Goal: Task Accomplishment & Management: Use online tool/utility

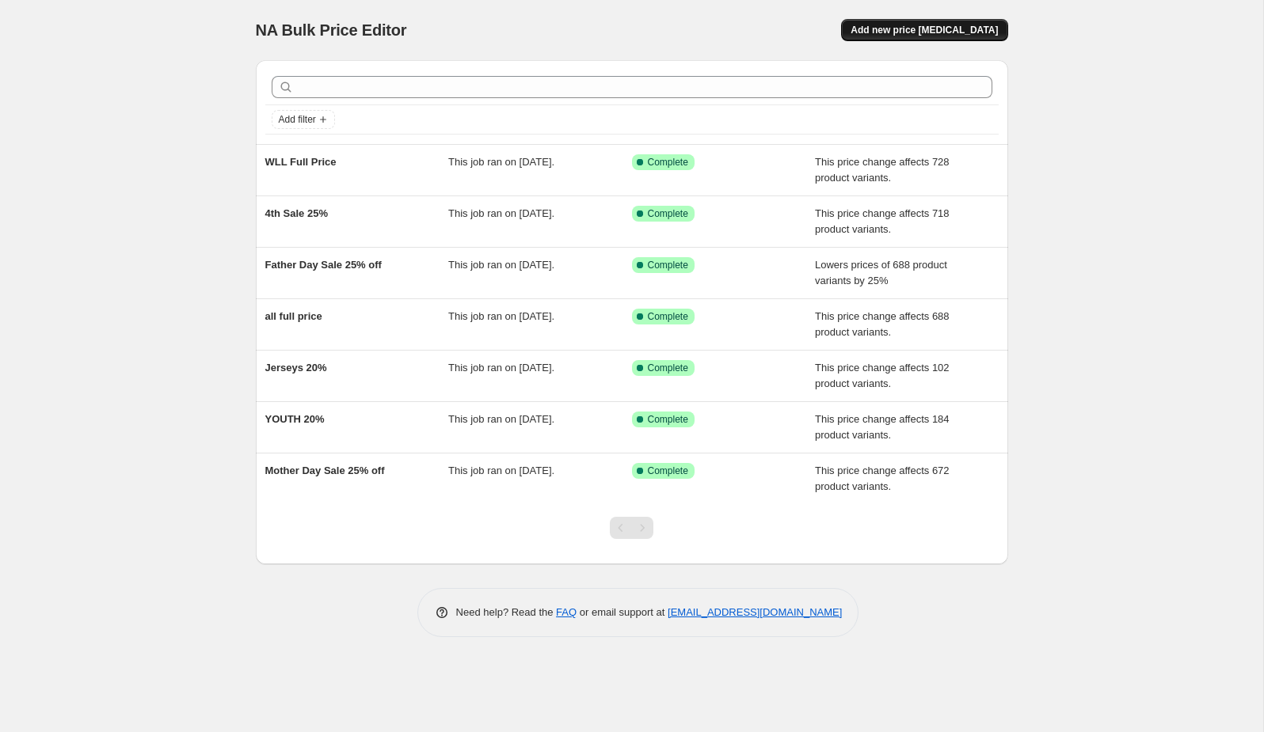
click at [919, 28] on span "Add new price [MEDICAL_DATA]" at bounding box center [923, 30] width 147 height 13
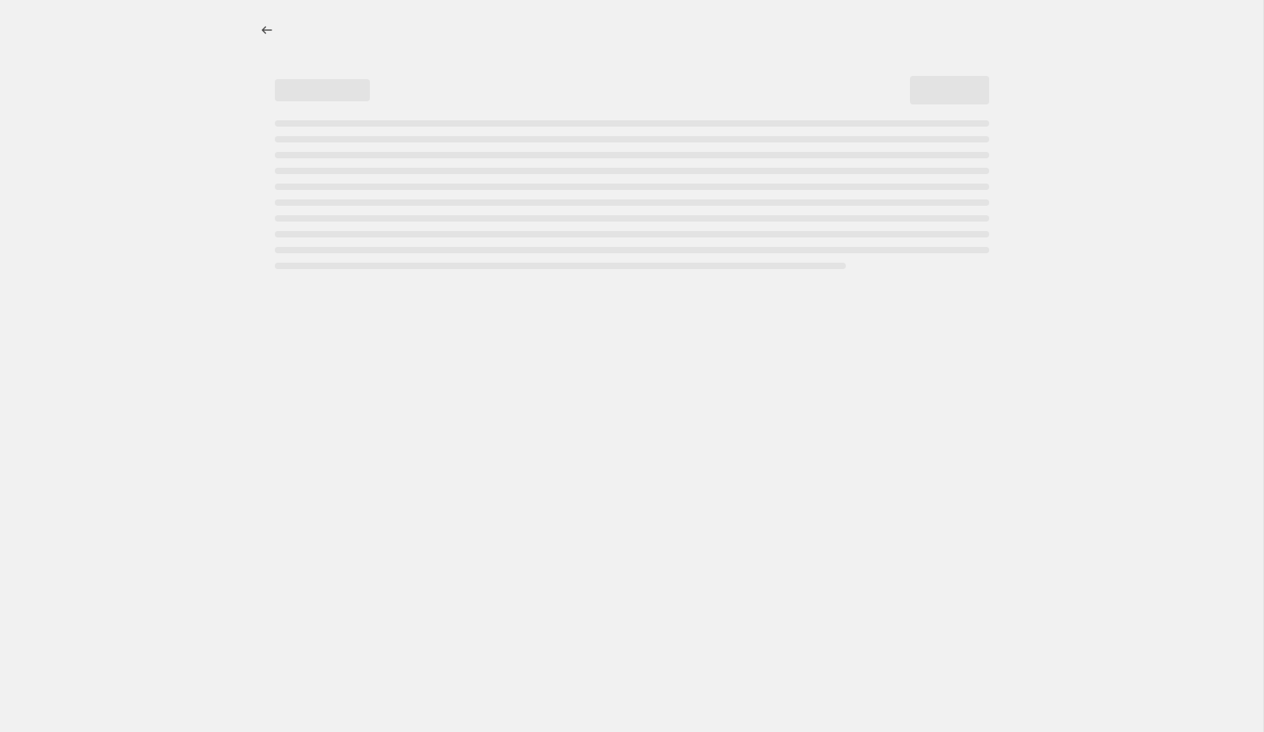
select select "percentage"
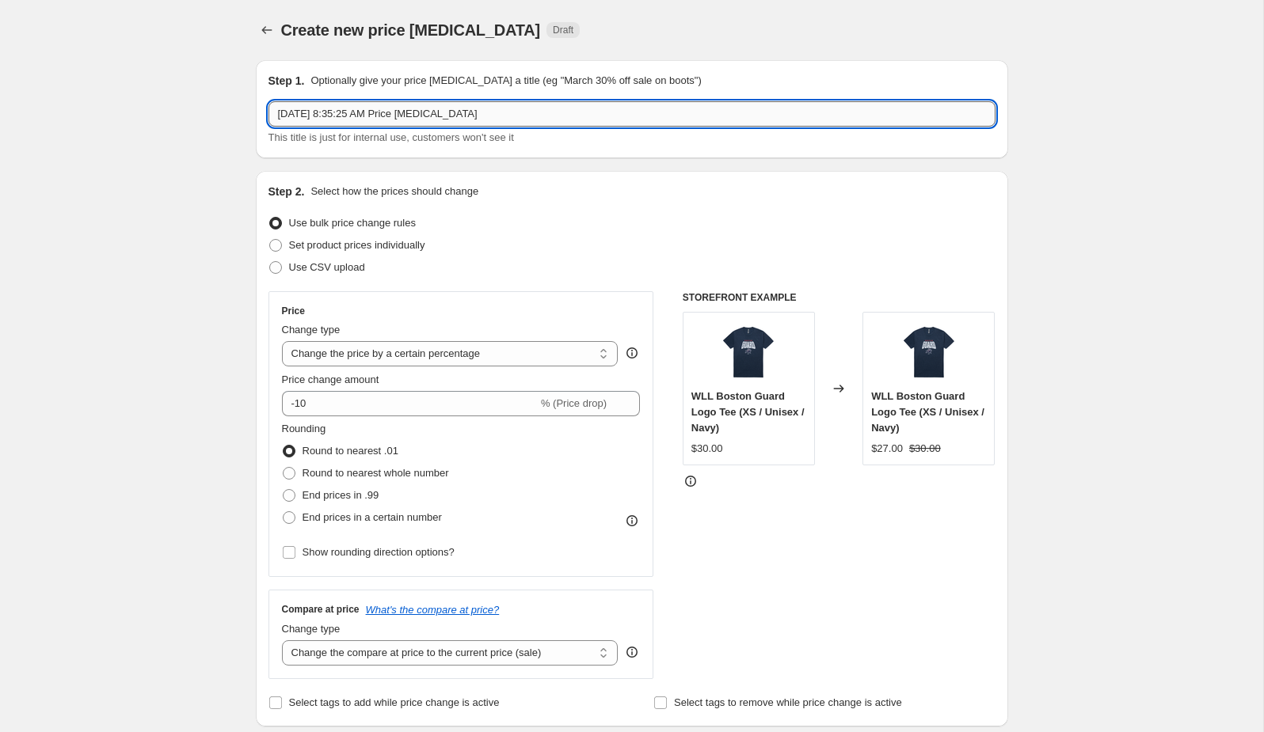
click at [506, 124] on input "[DATE] 8:35:25 AM Price [MEDICAL_DATA]" at bounding box center [631, 113] width 727 height 25
click at [506, 123] on input "[DATE] 8:35:25 AM Price [MEDICAL_DATA]" at bounding box center [631, 113] width 727 height 25
type input "25% off"
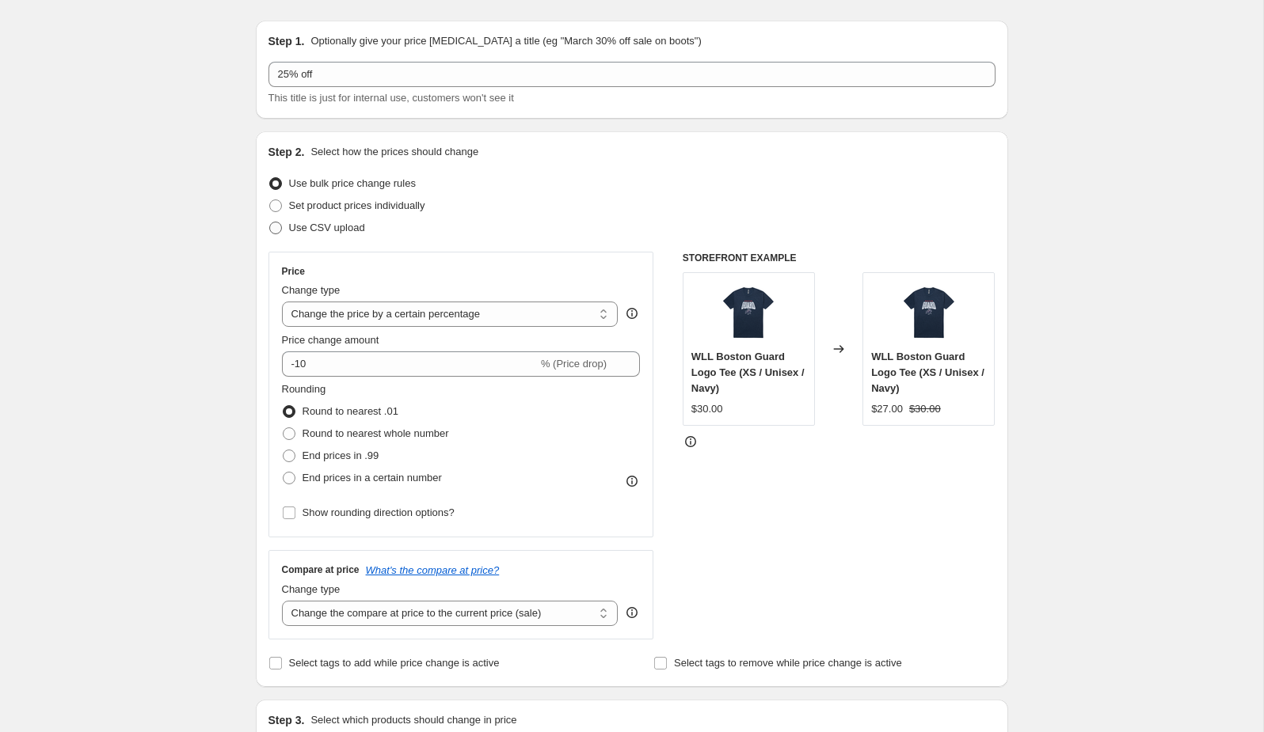
scroll to position [48, 0]
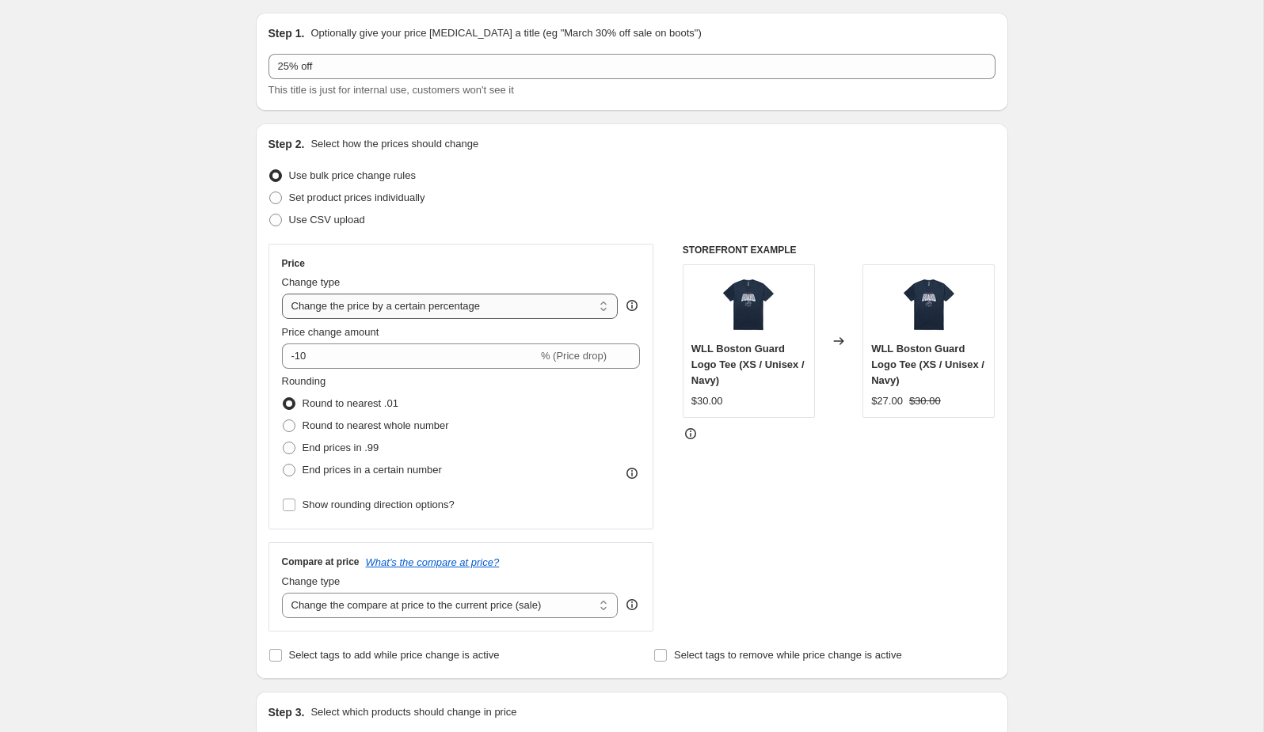
click at [372, 308] on select "Change the price to a certain amount Change the price by a certain amount Chang…" at bounding box center [450, 306] width 337 height 25
select select "bcap"
type input "-12.00"
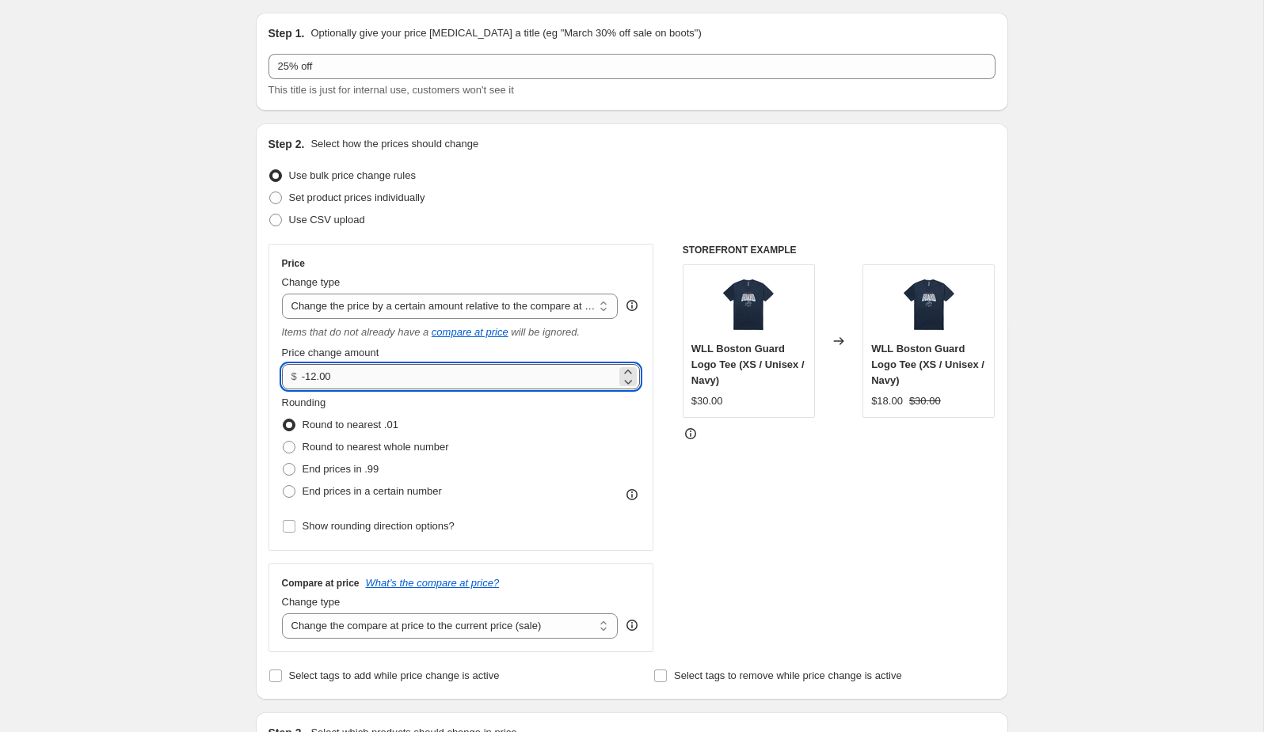
click at [416, 380] on input "-12.00" at bounding box center [459, 376] width 314 height 25
click at [396, 306] on select "Change the price to a certain amount Change the price by a certain amount Chang…" at bounding box center [450, 306] width 337 height 25
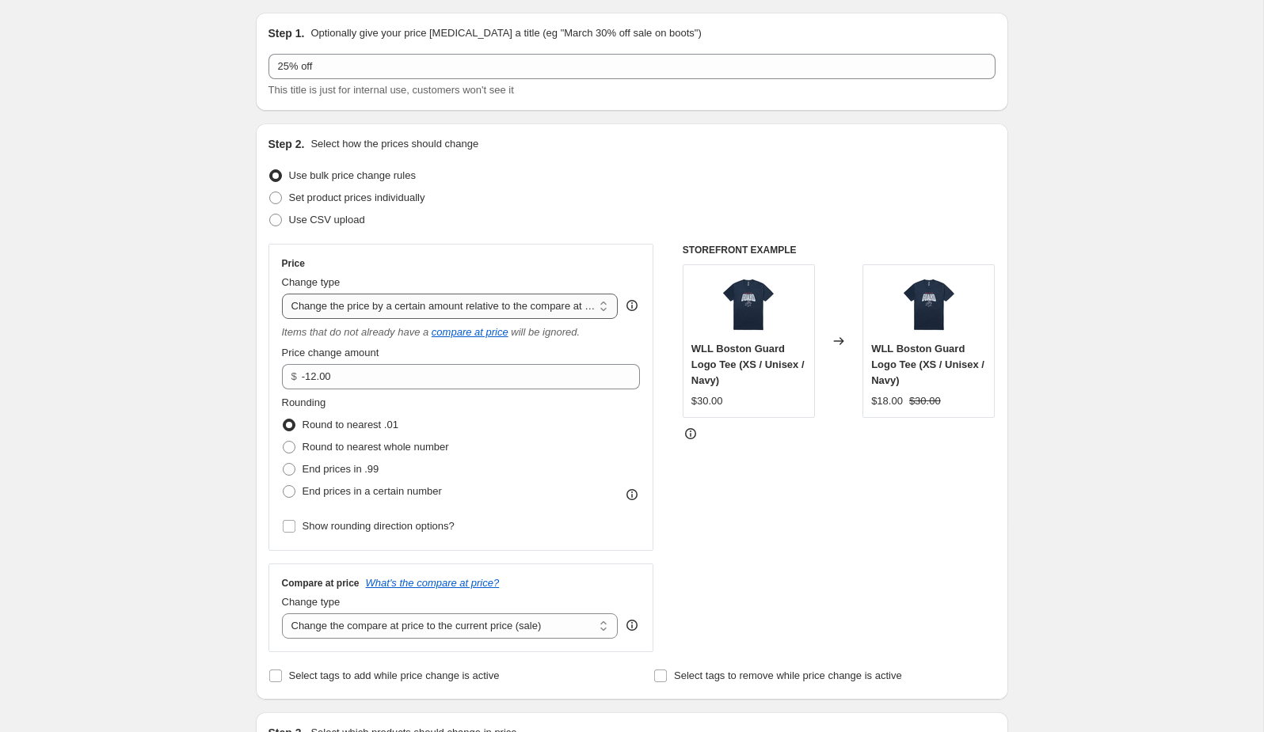
select select "pcap"
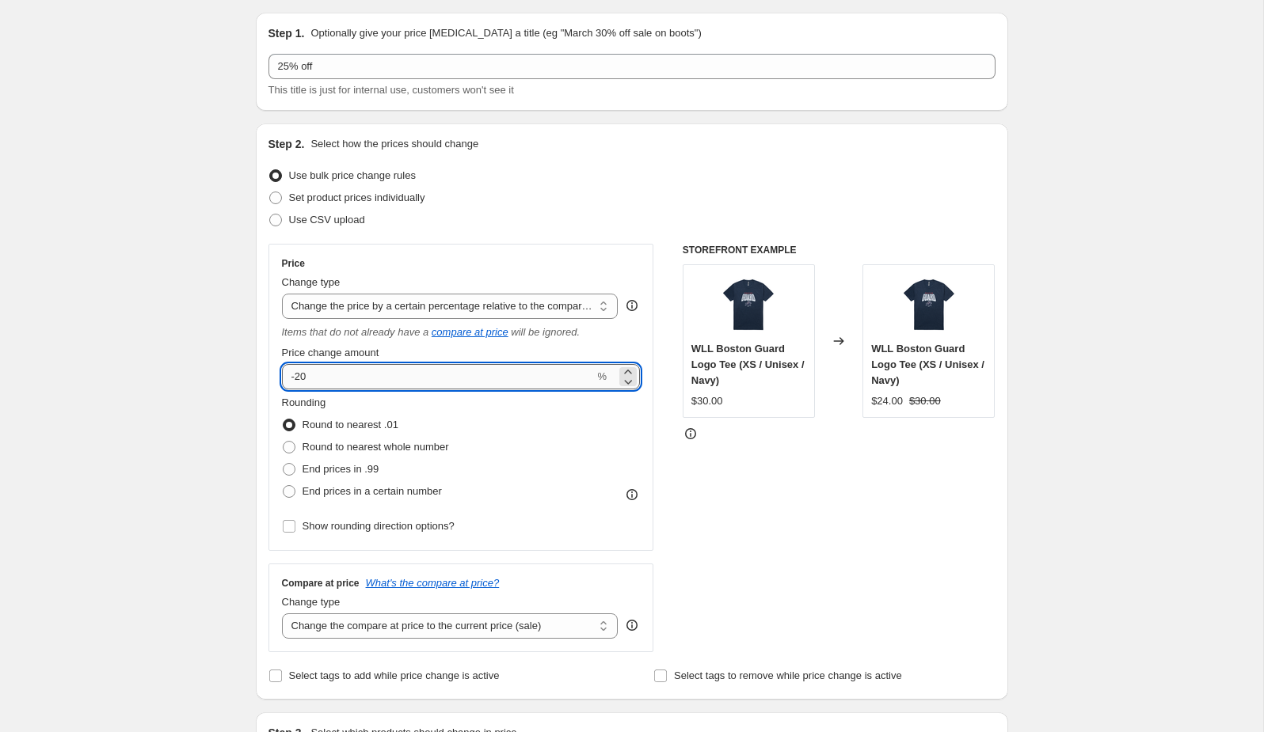
click at [423, 379] on input "-20" at bounding box center [438, 376] width 313 height 25
type input "-25"
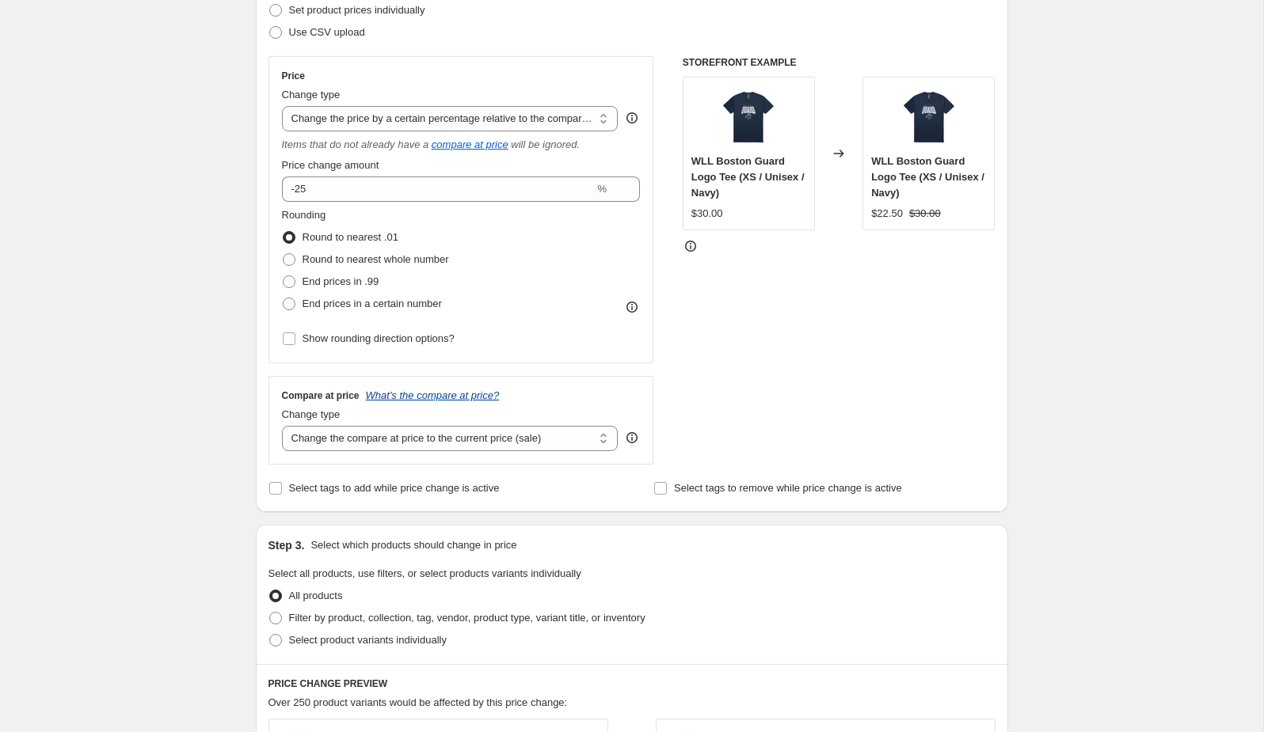
scroll to position [244, 0]
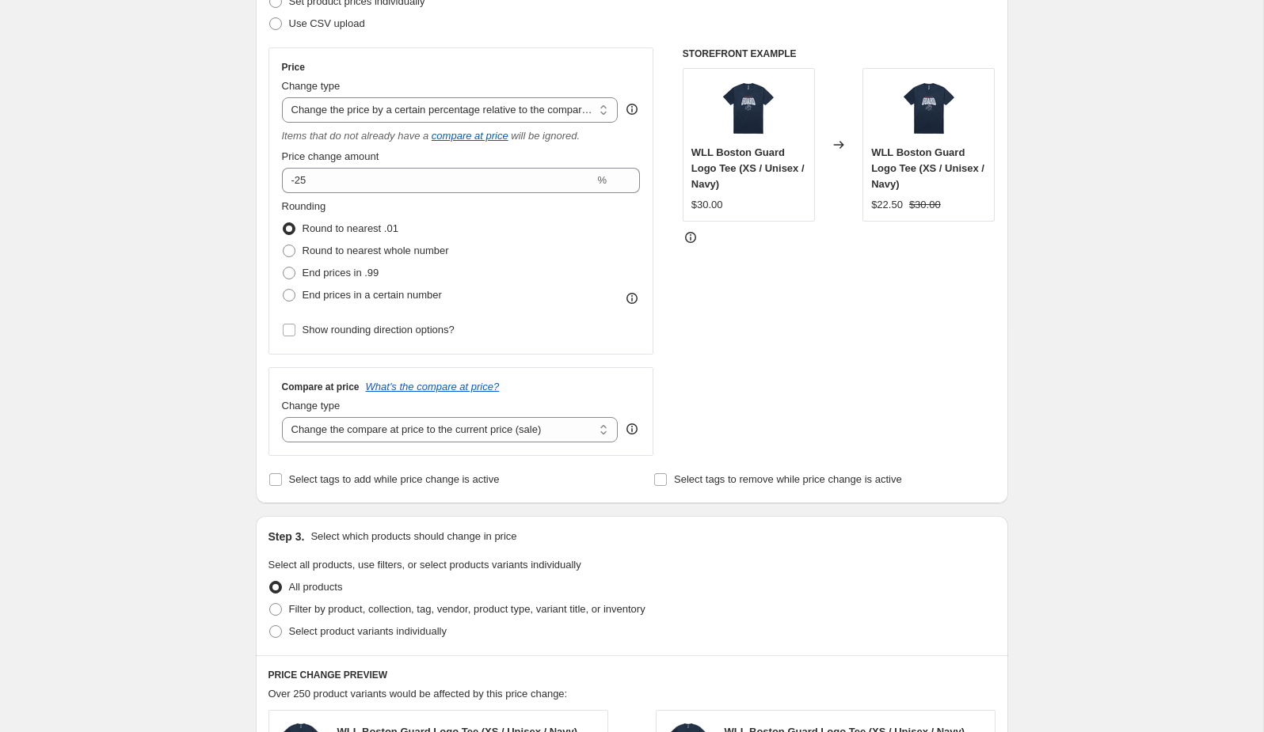
click at [408, 447] on div "Compare at price What's the compare at price? Change type Change the compare at…" at bounding box center [461, 411] width 386 height 89
click at [407, 439] on select "Change the compare at price to the current price (sale) Change the compare at p…" at bounding box center [450, 429] width 337 height 25
select select "no_change"
click at [614, 348] on div "Price Change type Change the price to a certain amount Change the price by a ce…" at bounding box center [461, 201] width 386 height 307
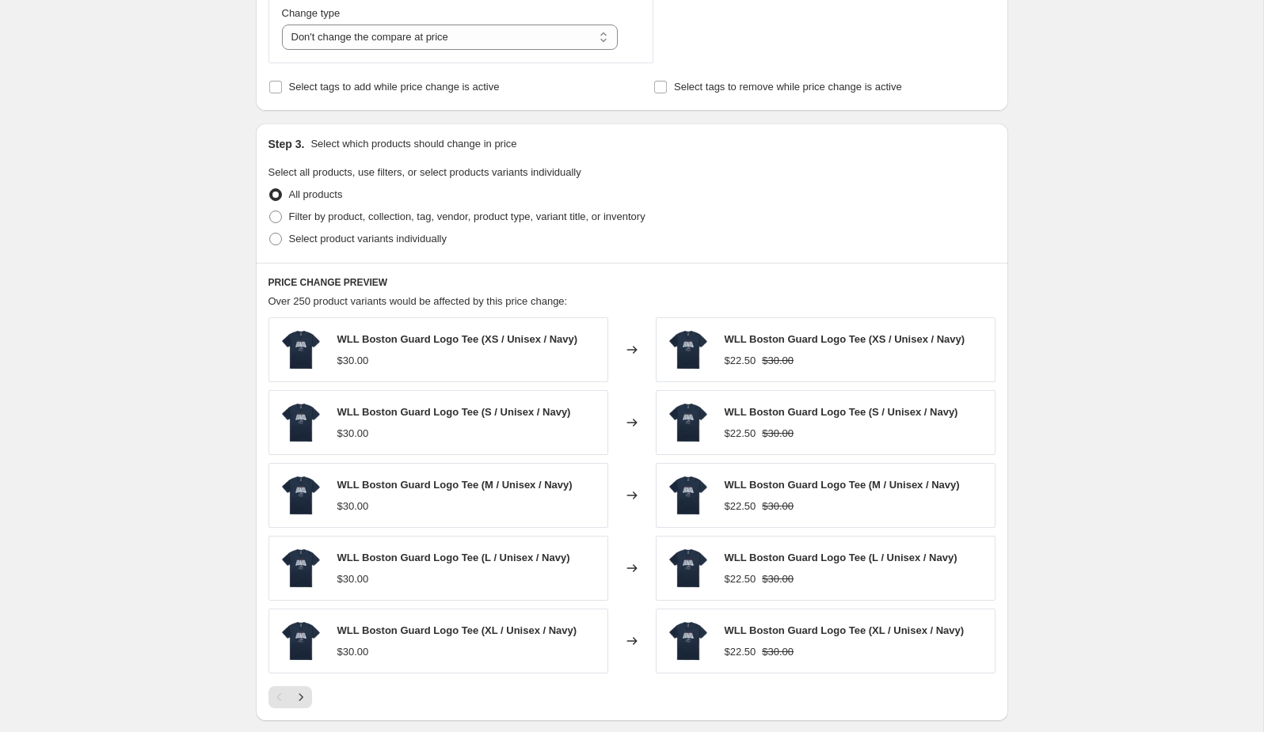
scroll to position [865, 0]
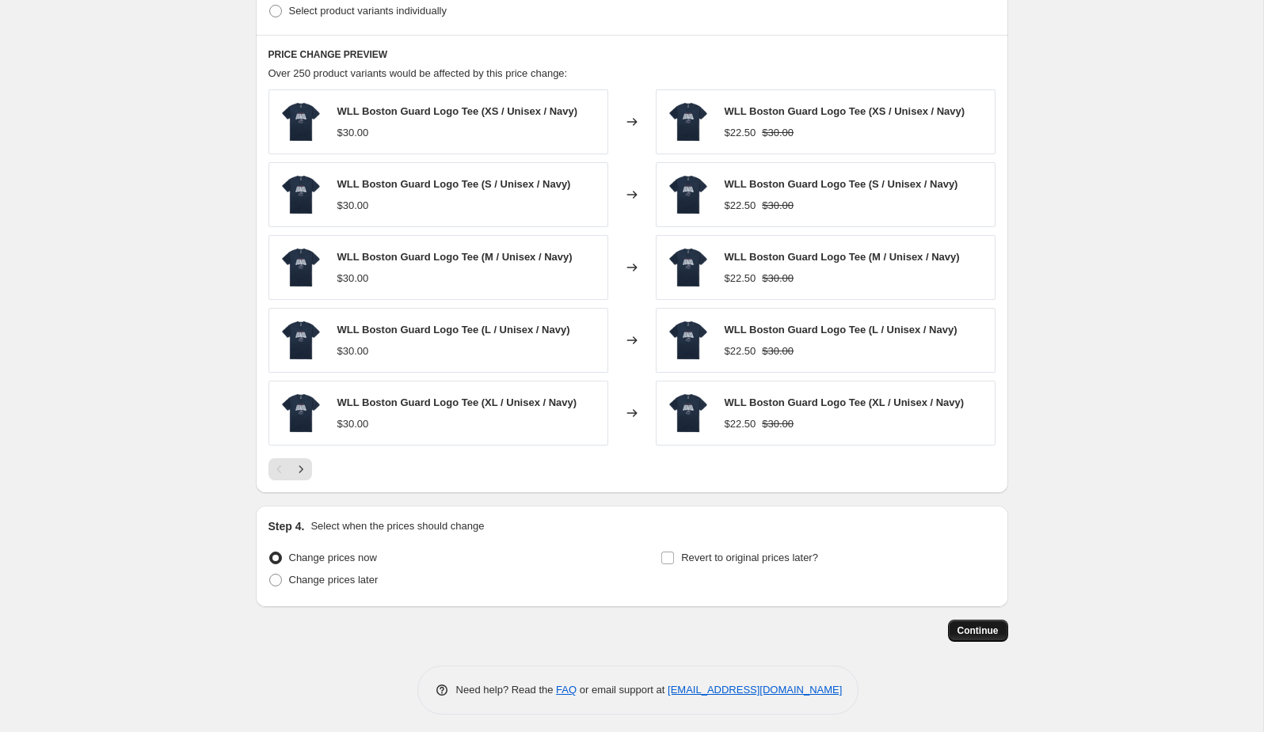
click at [975, 629] on span "Continue" at bounding box center [977, 631] width 41 height 13
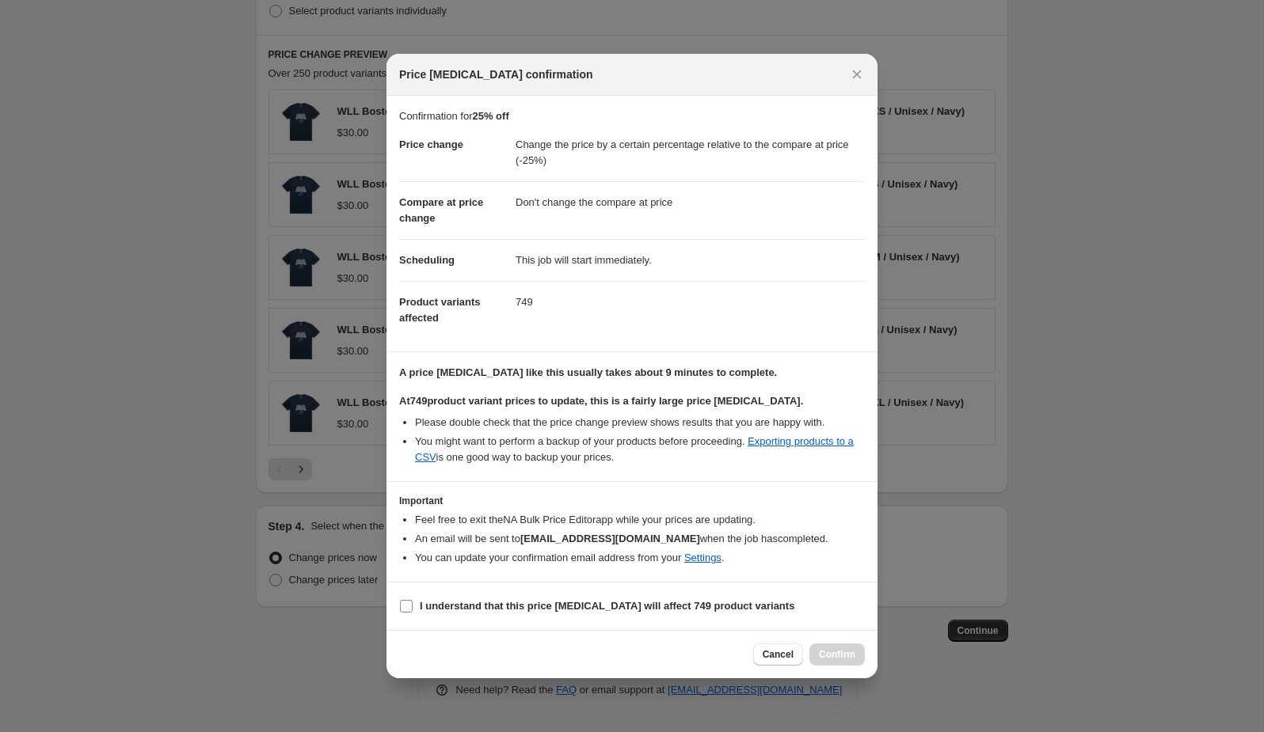
click at [474, 595] on label "I understand that this price [MEDICAL_DATA] will affect 749 product variants" at bounding box center [596, 606] width 395 height 22
click at [413, 600] on input "I understand that this price [MEDICAL_DATA] will affect 749 product variants" at bounding box center [406, 606] width 13 height 13
checkbox input "true"
click at [823, 660] on button "Confirm" at bounding box center [836, 655] width 55 height 22
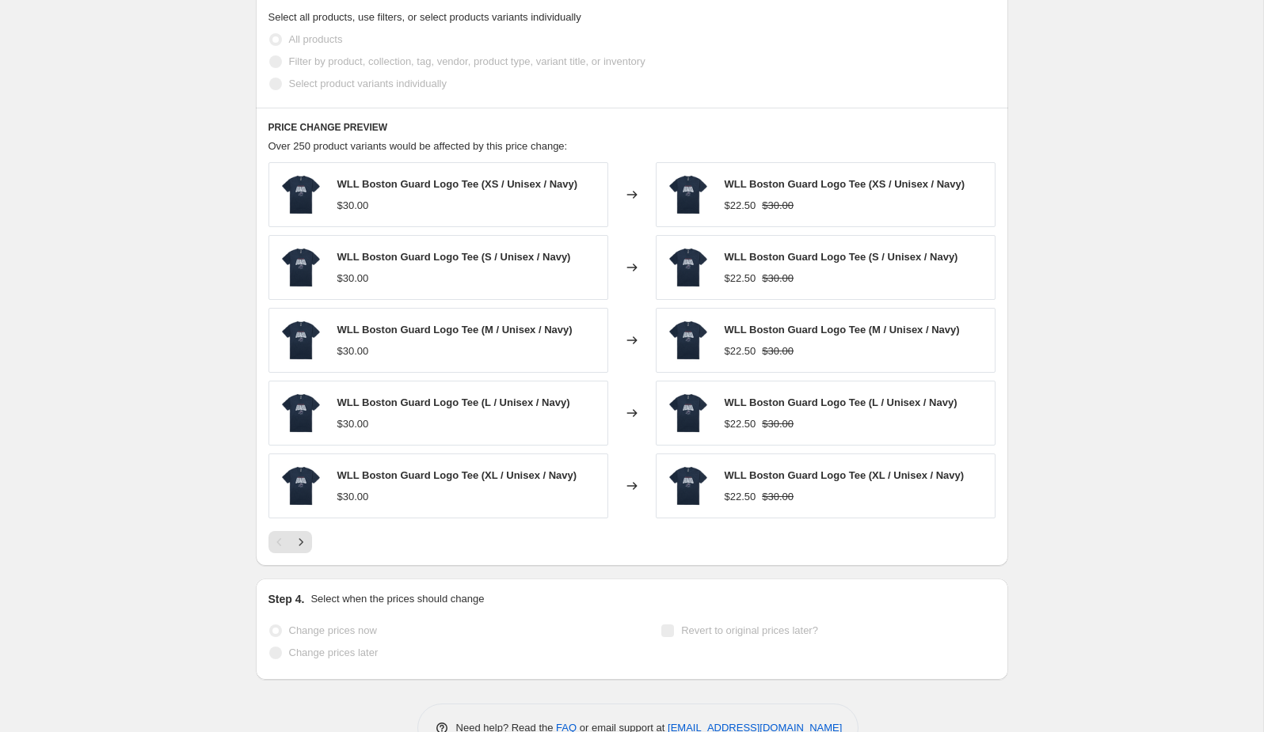
scroll to position [906, 0]
